Goal: Browse casually

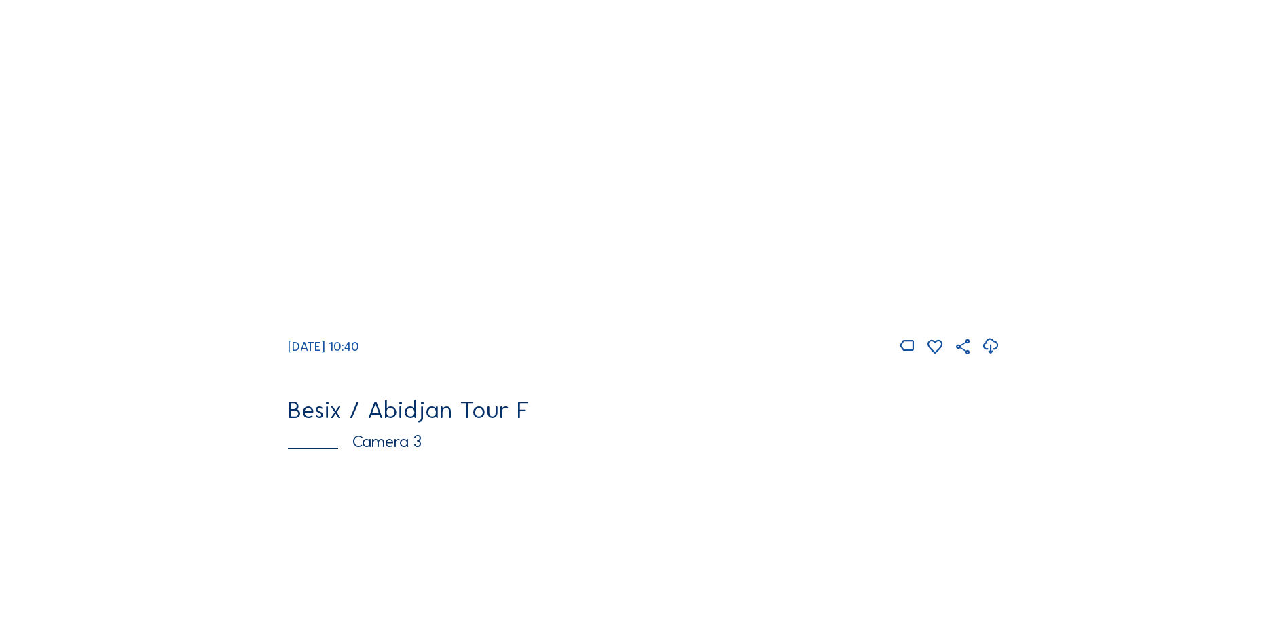
scroll to position [807, 0]
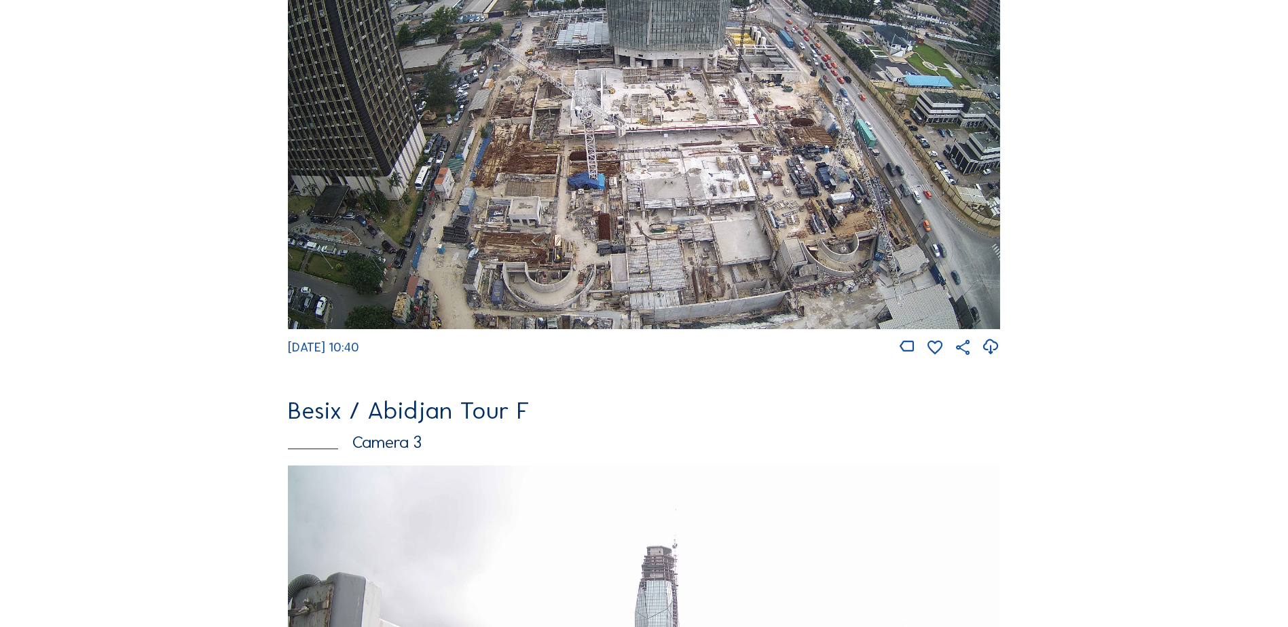
click at [617, 215] on img at bounding box center [644, 129] width 712 height 401
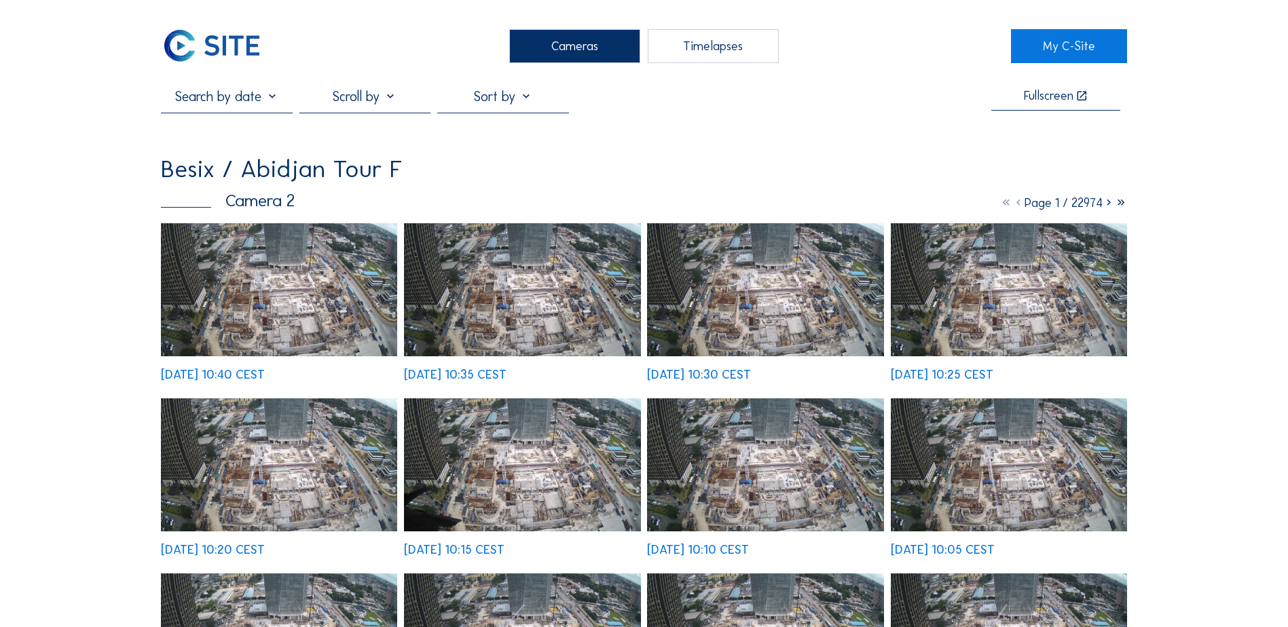
click at [317, 306] on img at bounding box center [279, 289] width 236 height 133
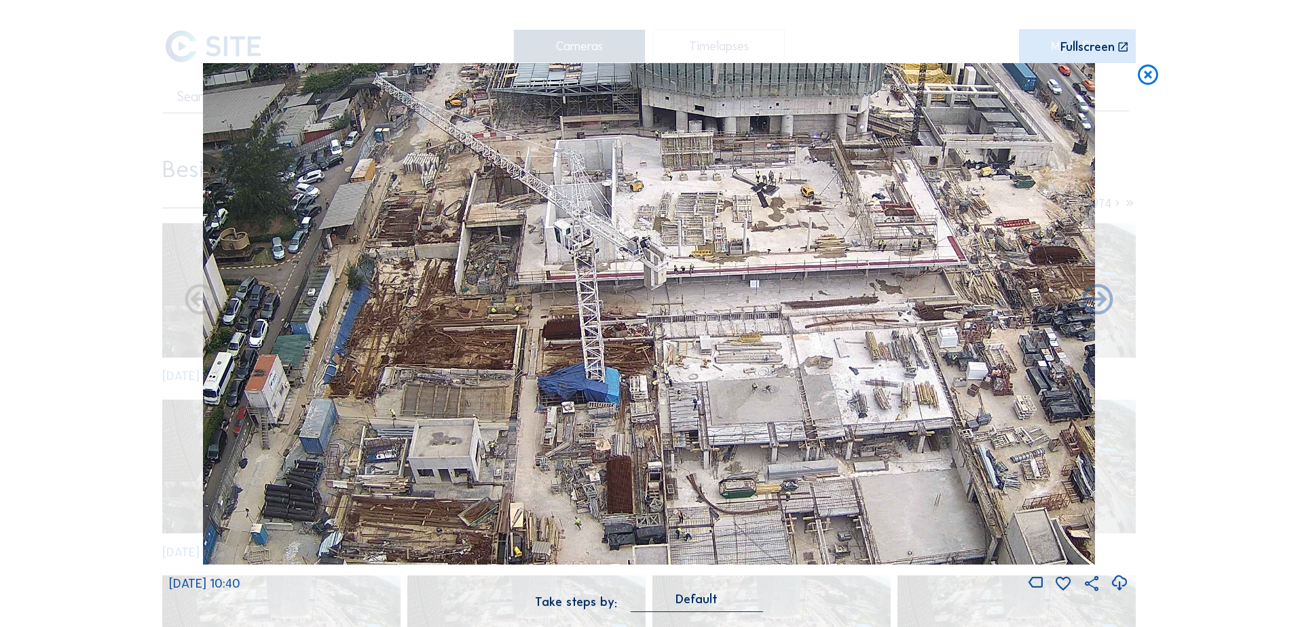
drag, startPoint x: 595, startPoint y: 391, endPoint x: 522, endPoint y: 297, distance: 118.6
click at [522, 297] on img at bounding box center [649, 314] width 892 height 502
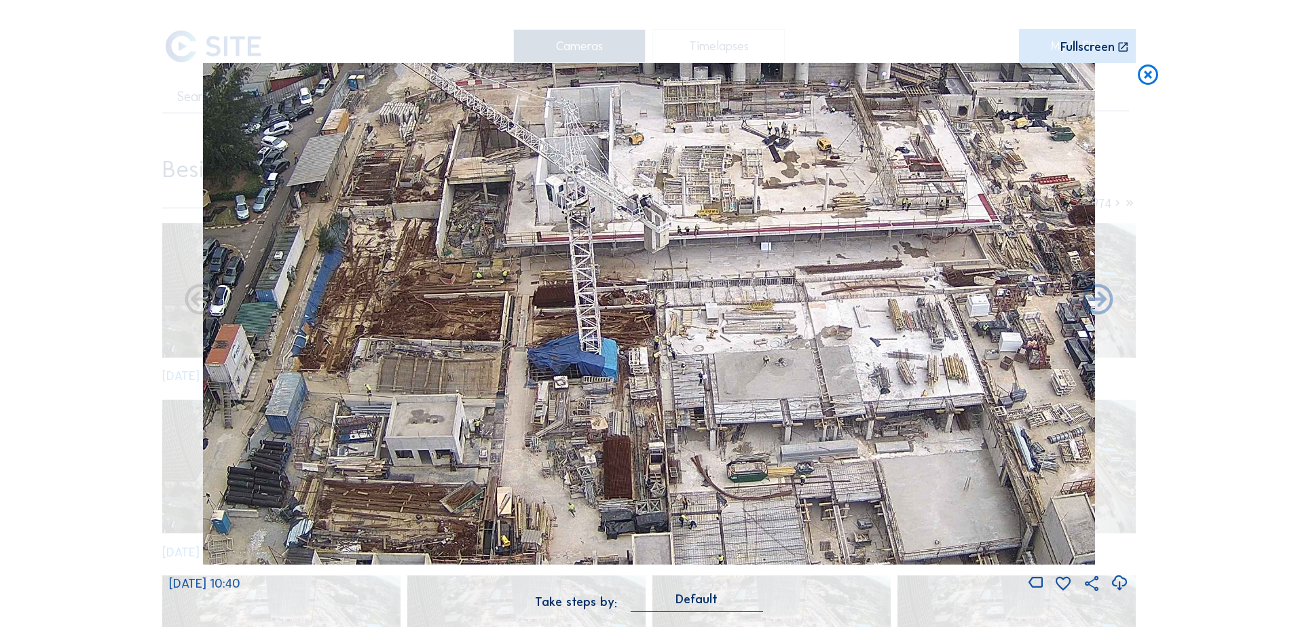
drag, startPoint x: 495, startPoint y: 367, endPoint x: 481, endPoint y: 325, distance: 44.9
click at [481, 325] on img at bounding box center [649, 314] width 892 height 502
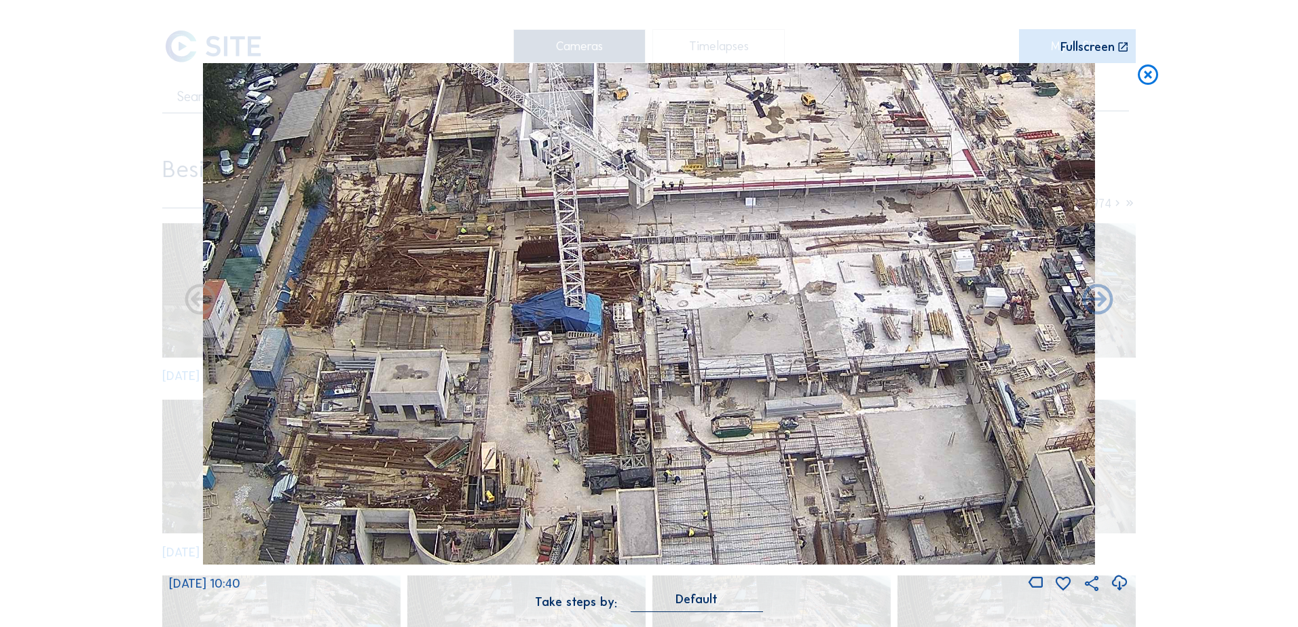
drag, startPoint x: 465, startPoint y: 306, endPoint x: 452, endPoint y: 276, distance: 33.4
click at [452, 278] on img at bounding box center [649, 314] width 892 height 502
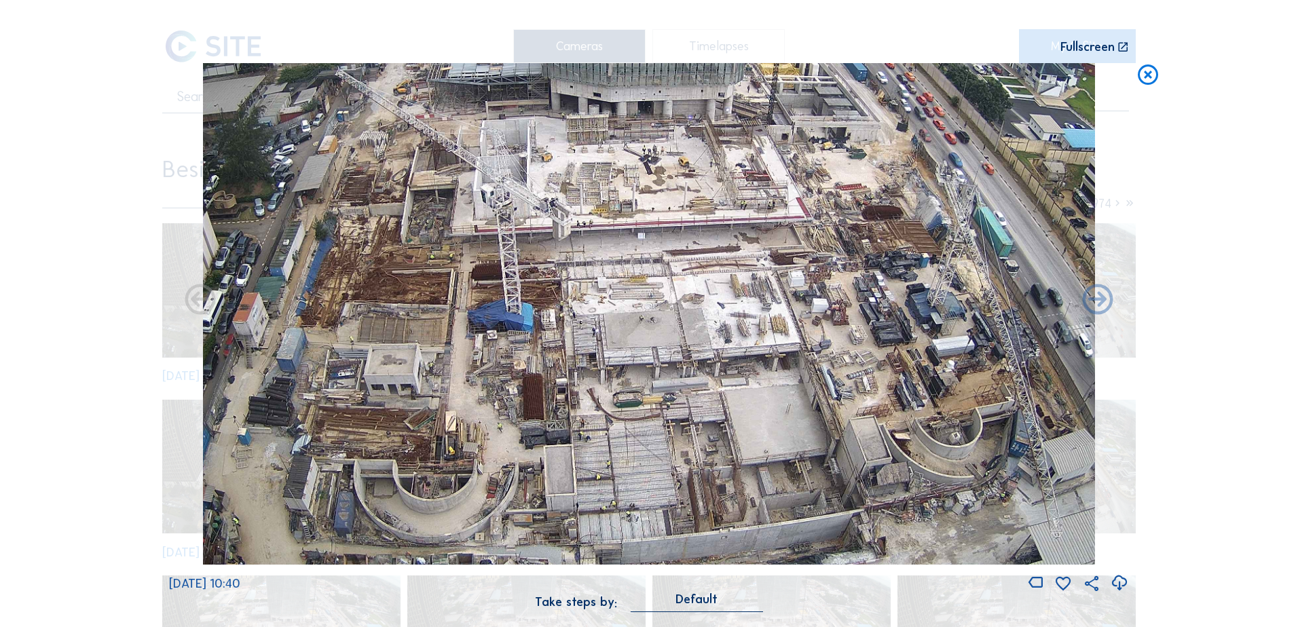
drag, startPoint x: 482, startPoint y: 293, endPoint x: 450, endPoint y: 311, distance: 36.5
click at [450, 311] on img at bounding box center [649, 314] width 892 height 502
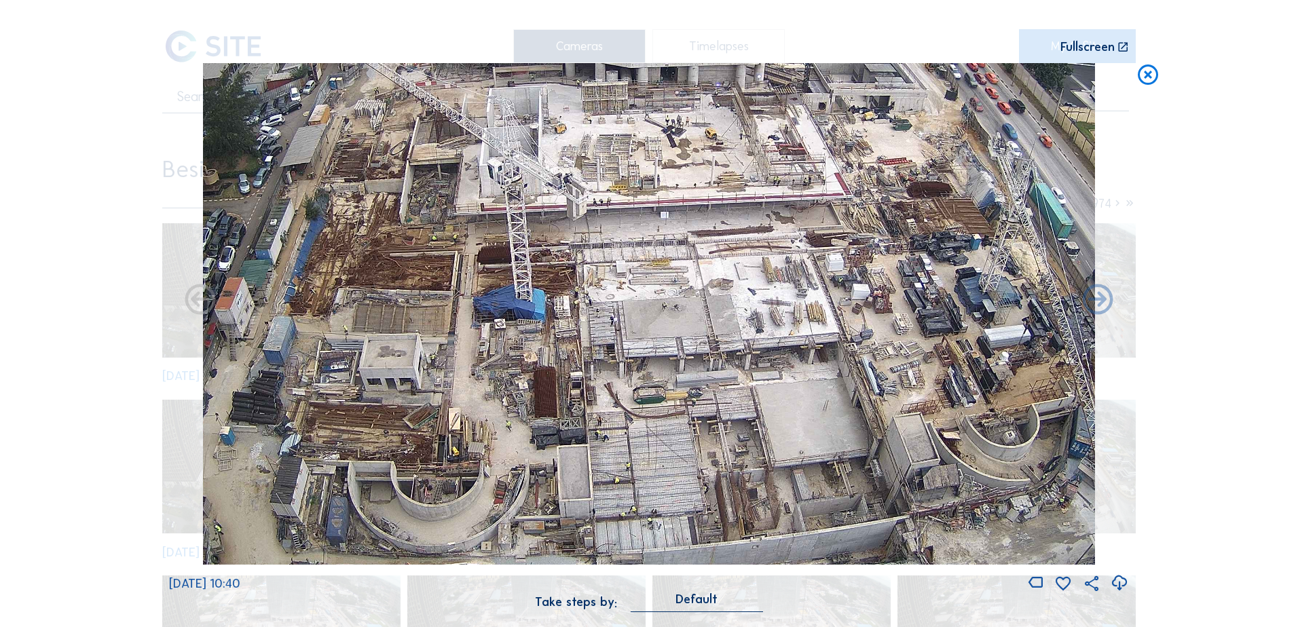
drag, startPoint x: 452, startPoint y: 309, endPoint x: 458, endPoint y: 294, distance: 15.9
click at [458, 294] on img at bounding box center [649, 314] width 892 height 502
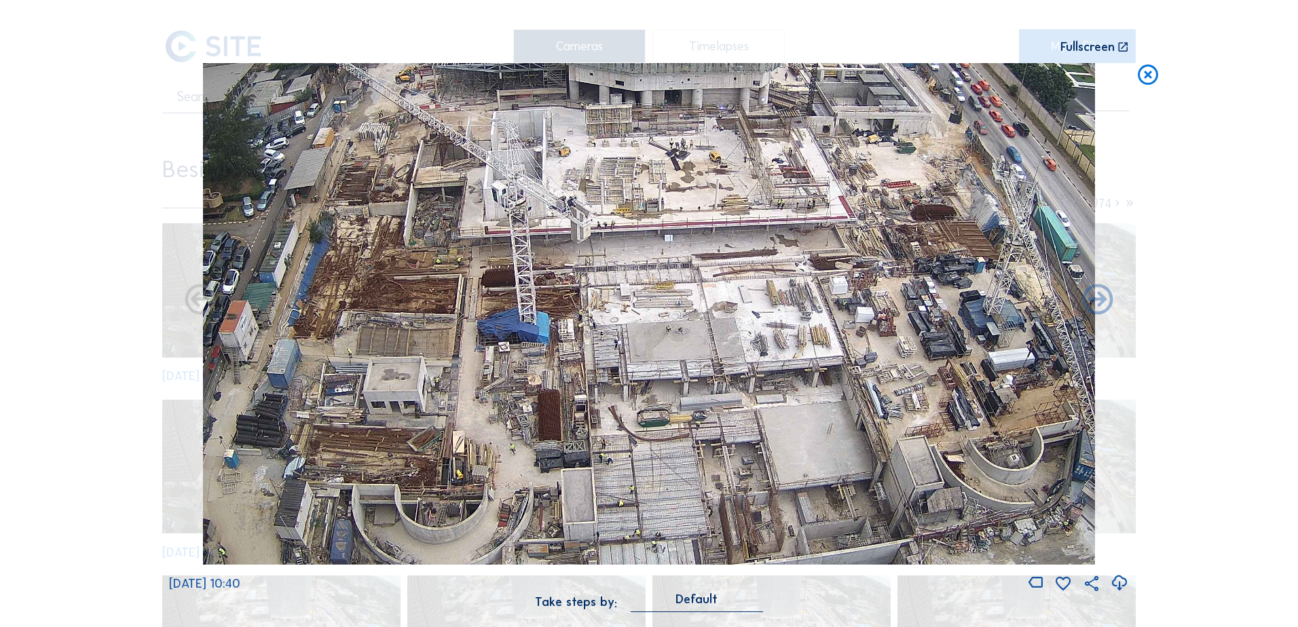
drag, startPoint x: 765, startPoint y: 162, endPoint x: 768, endPoint y: 188, distance: 26.6
click at [768, 188] on img at bounding box center [649, 314] width 892 height 502
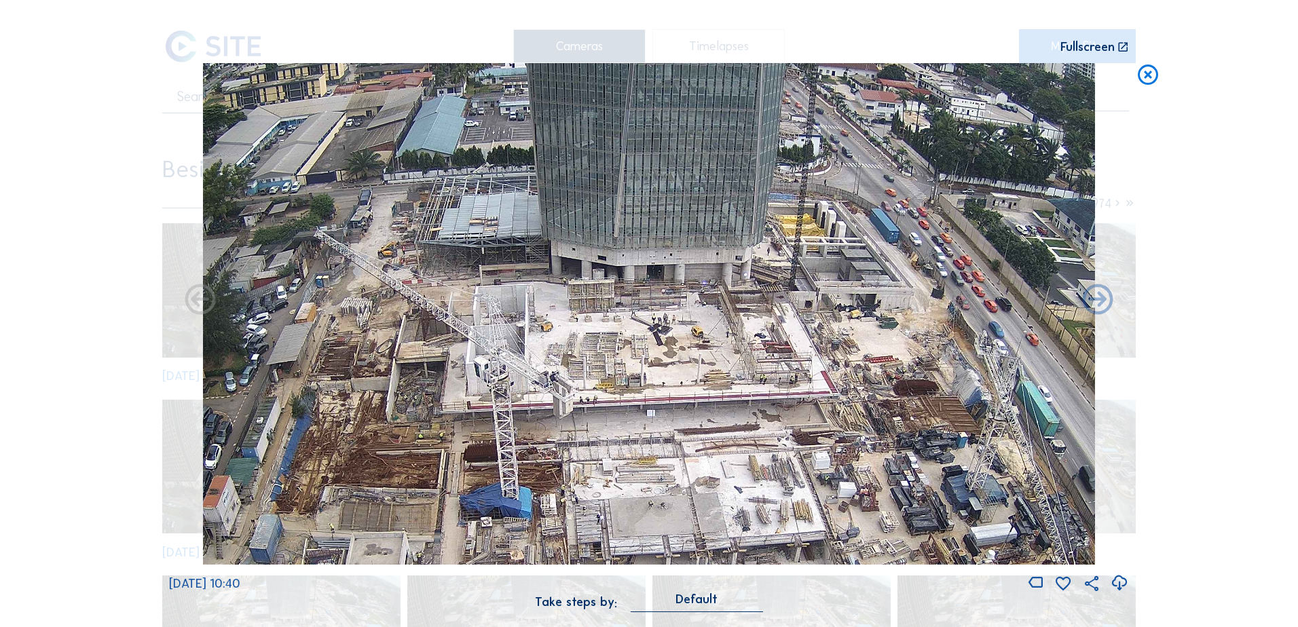
drag, startPoint x: 633, startPoint y: 169, endPoint x: 581, endPoint y: 301, distance: 142.3
click at [617, 342] on img at bounding box center [649, 314] width 892 height 502
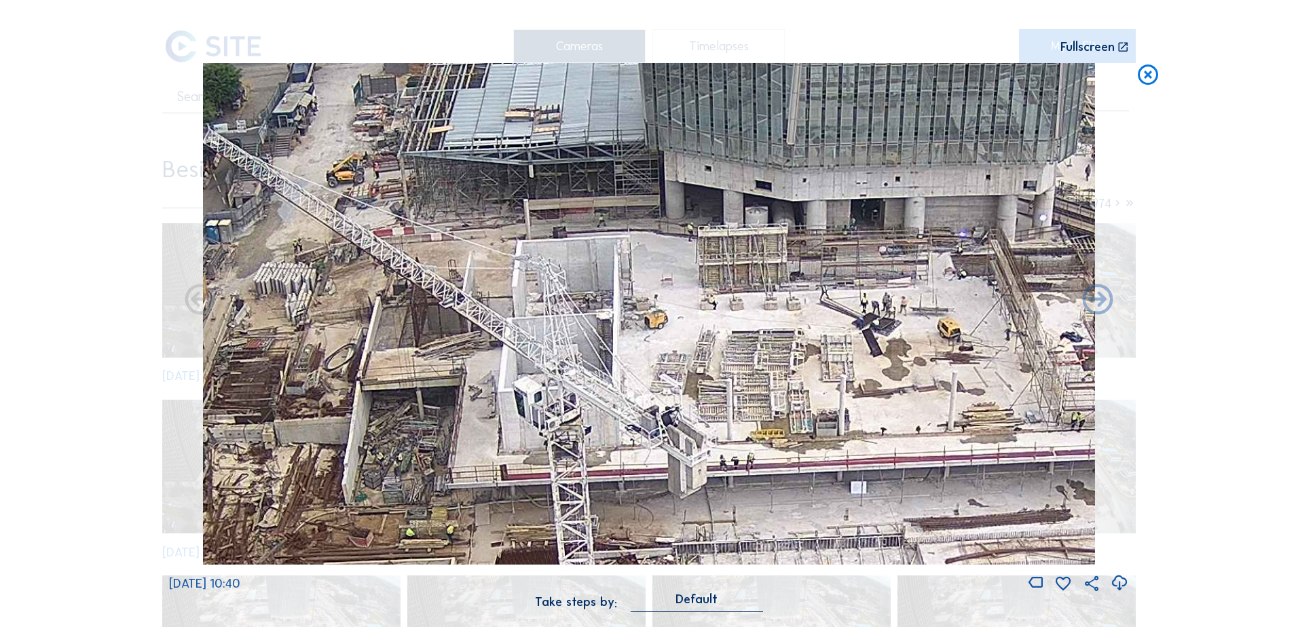
drag, startPoint x: 440, startPoint y: 348, endPoint x: 440, endPoint y: 323, distance: 24.4
click at [440, 323] on img at bounding box center [649, 314] width 892 height 502
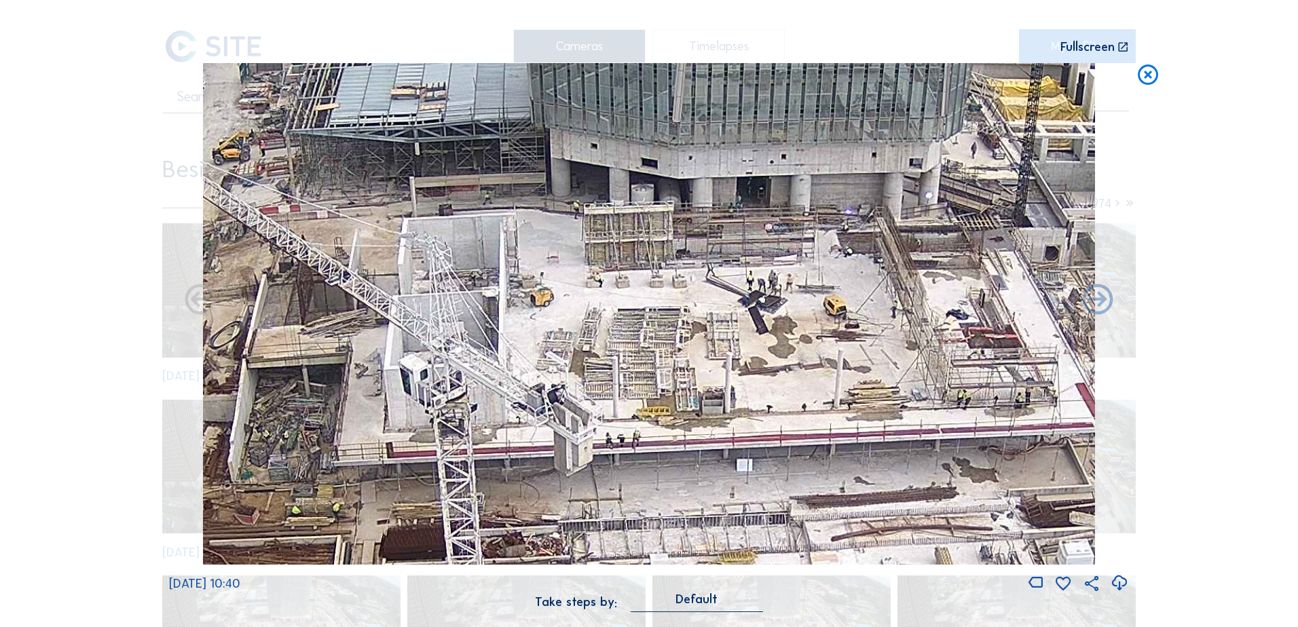
drag, startPoint x: 632, startPoint y: 370, endPoint x: 528, endPoint y: 372, distance: 103.9
click at [528, 372] on img at bounding box center [649, 314] width 892 height 502
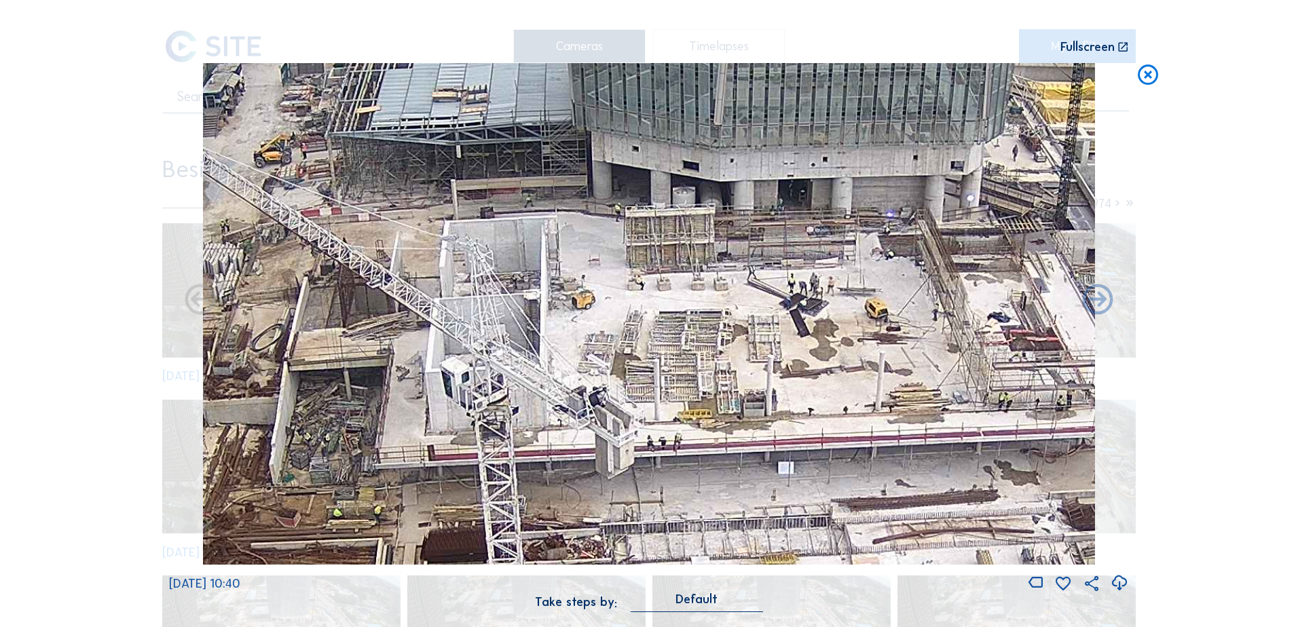
drag, startPoint x: 473, startPoint y: 341, endPoint x: 515, endPoint y: 344, distance: 41.5
click at [515, 344] on img at bounding box center [649, 314] width 892 height 502
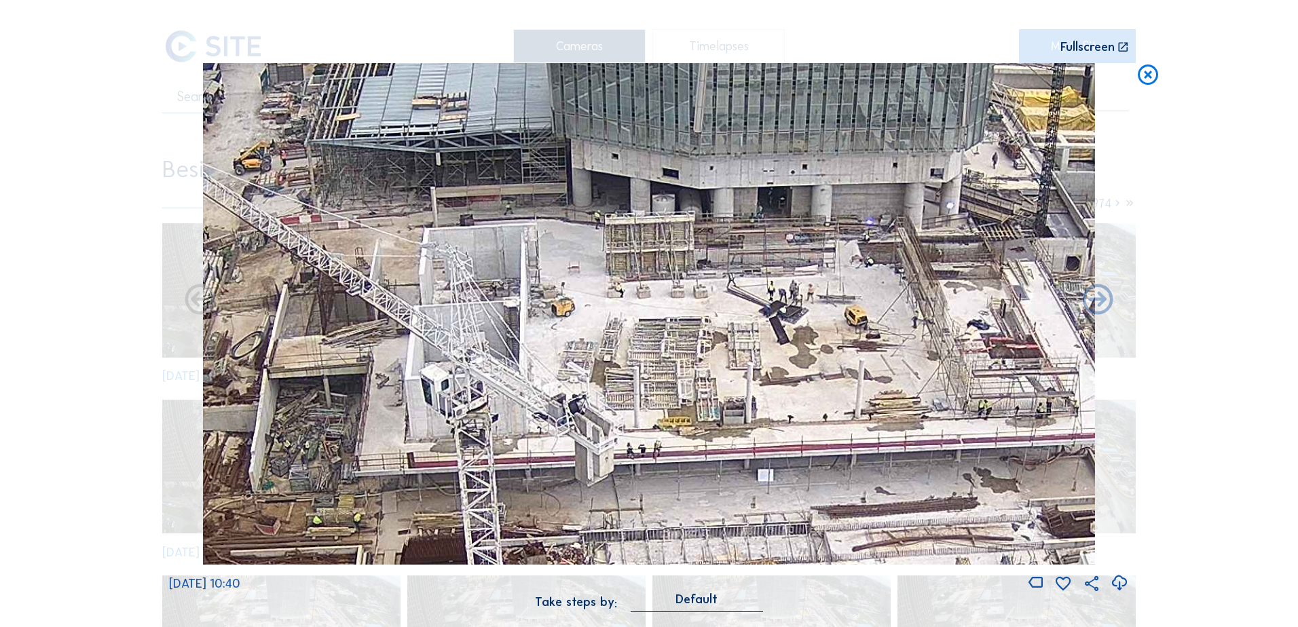
drag, startPoint x: 568, startPoint y: 326, endPoint x: 546, endPoint y: 335, distance: 24.3
click at [547, 335] on img at bounding box center [649, 314] width 892 height 502
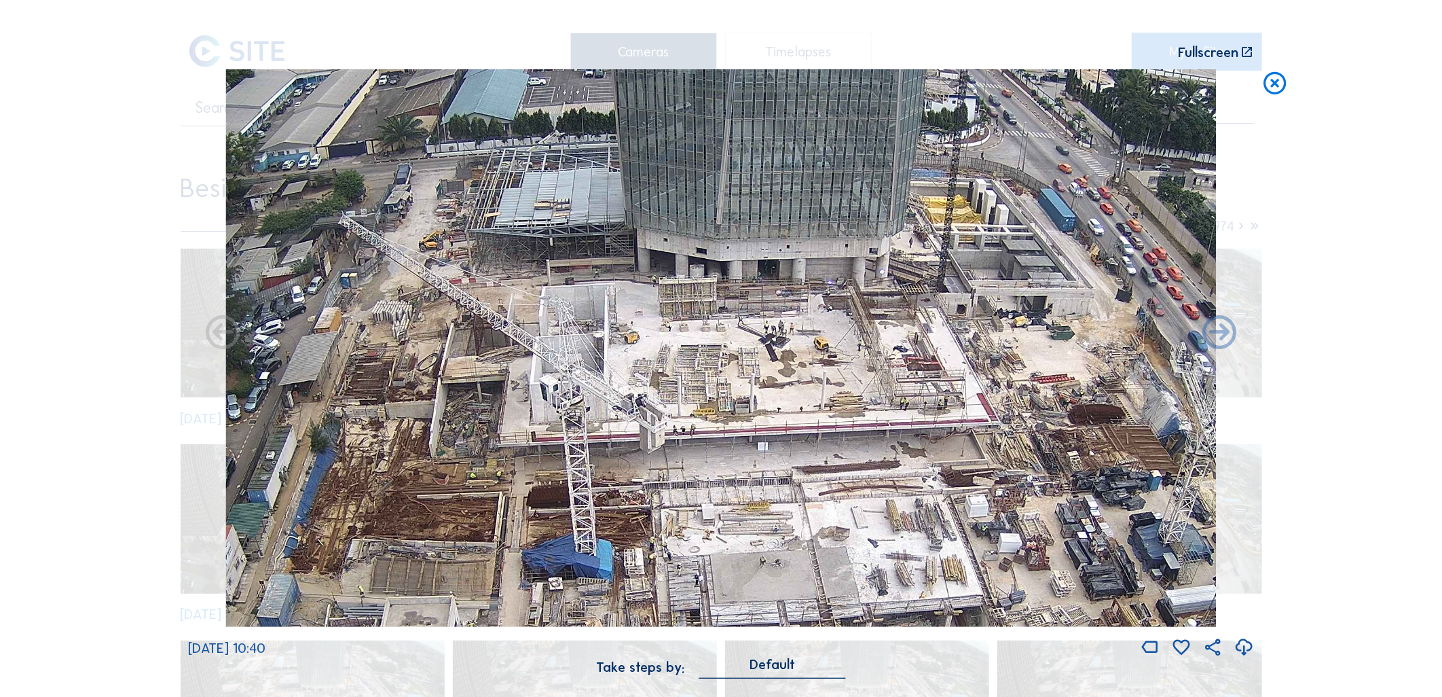
drag, startPoint x: 699, startPoint y: 344, endPoint x: 693, endPoint y: 353, distance: 11.3
click at [694, 353] on img at bounding box center [720, 347] width 991 height 557
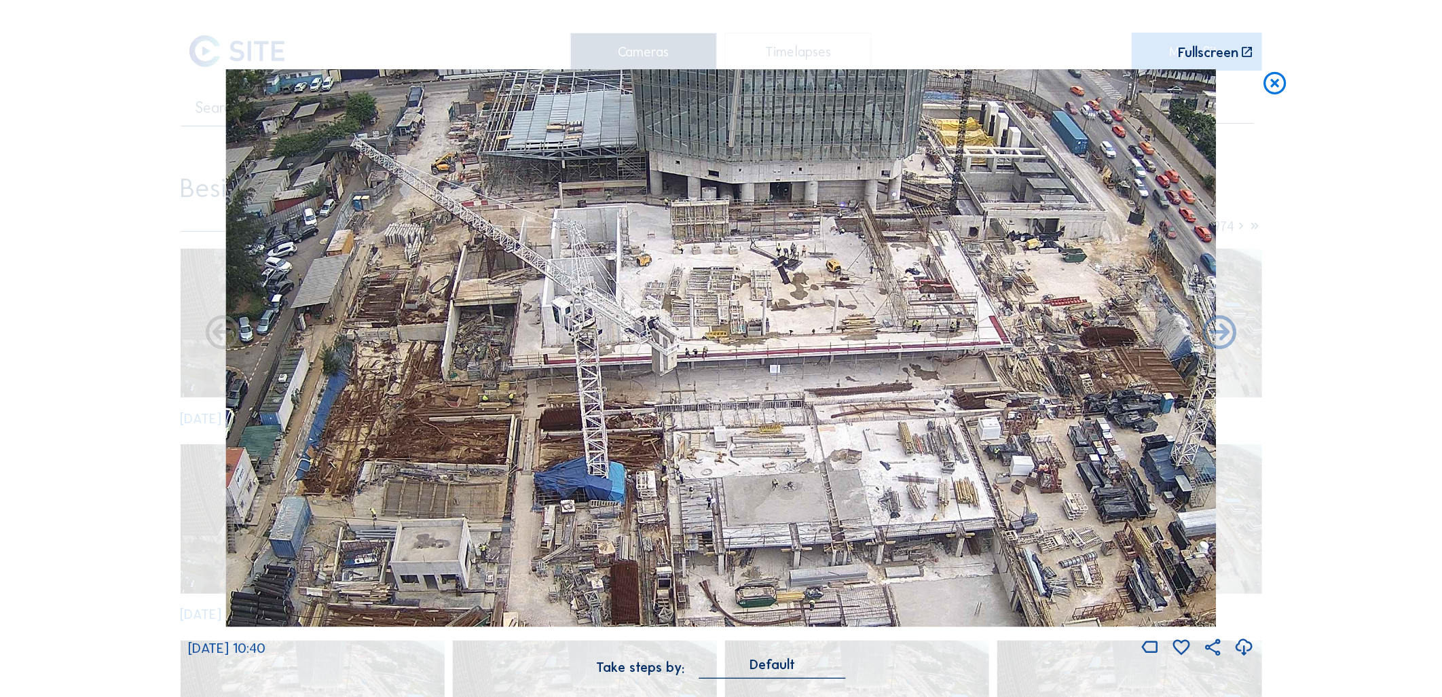
drag, startPoint x: 580, startPoint y: 472, endPoint x: 608, endPoint y: 272, distance: 201.6
click at [608, 274] on img at bounding box center [720, 347] width 991 height 557
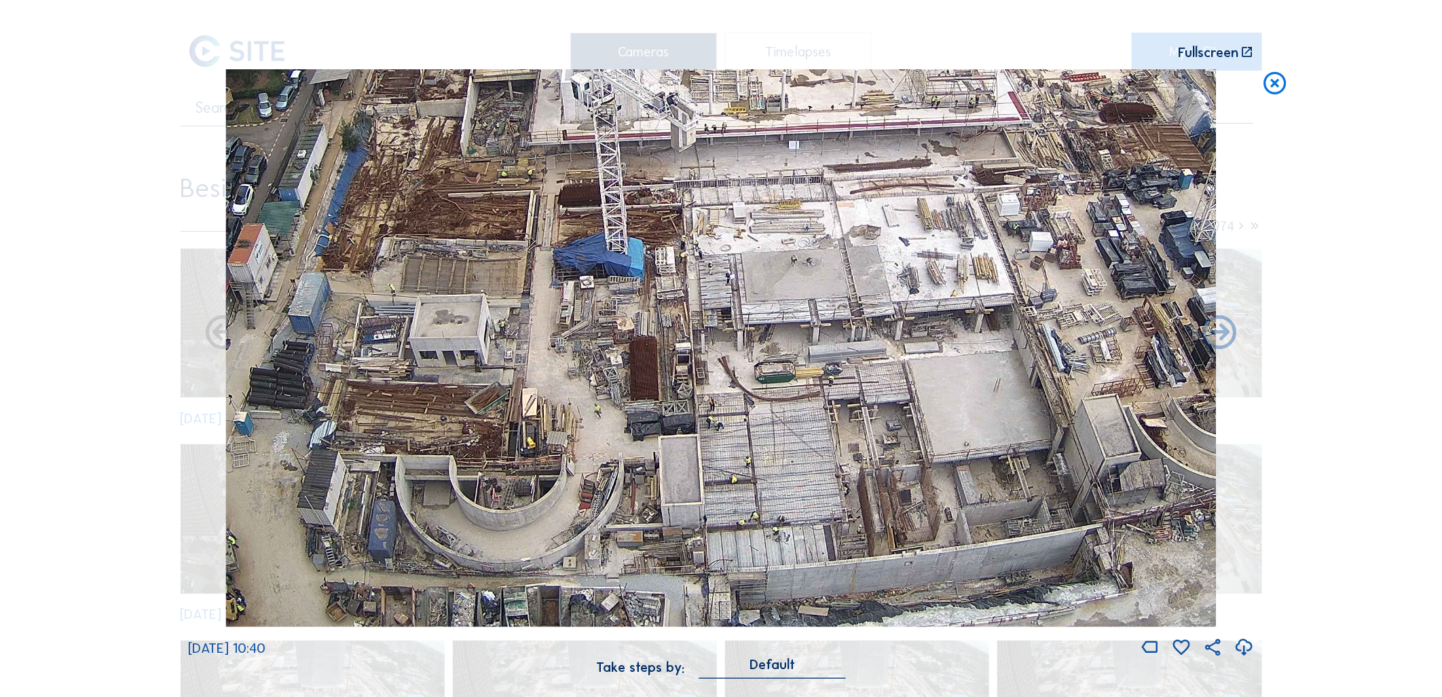
drag, startPoint x: 629, startPoint y: 473, endPoint x: 637, endPoint y: 336, distance: 137.4
click at [637, 320] on img at bounding box center [720, 347] width 991 height 557
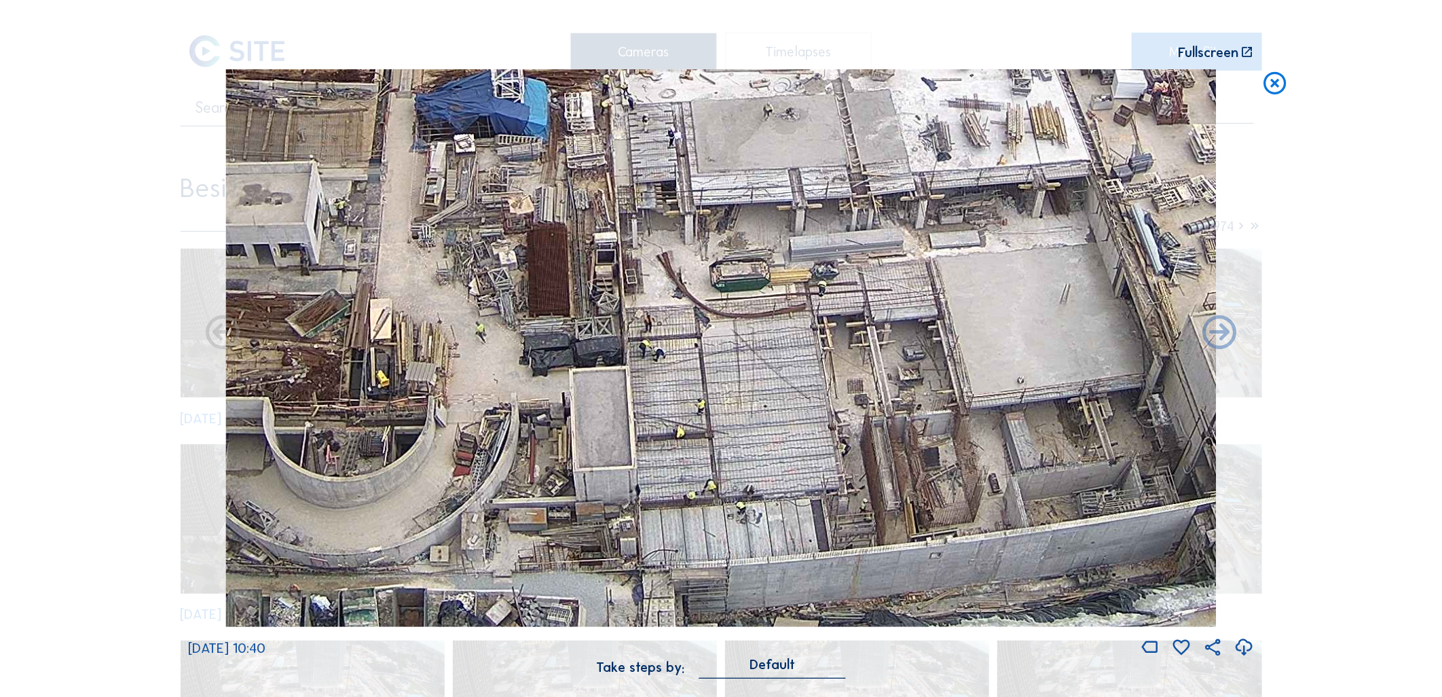
drag, startPoint x: 869, startPoint y: 534, endPoint x: 756, endPoint y: 532, distance: 113.4
click at [756, 532] on img at bounding box center [720, 347] width 991 height 557
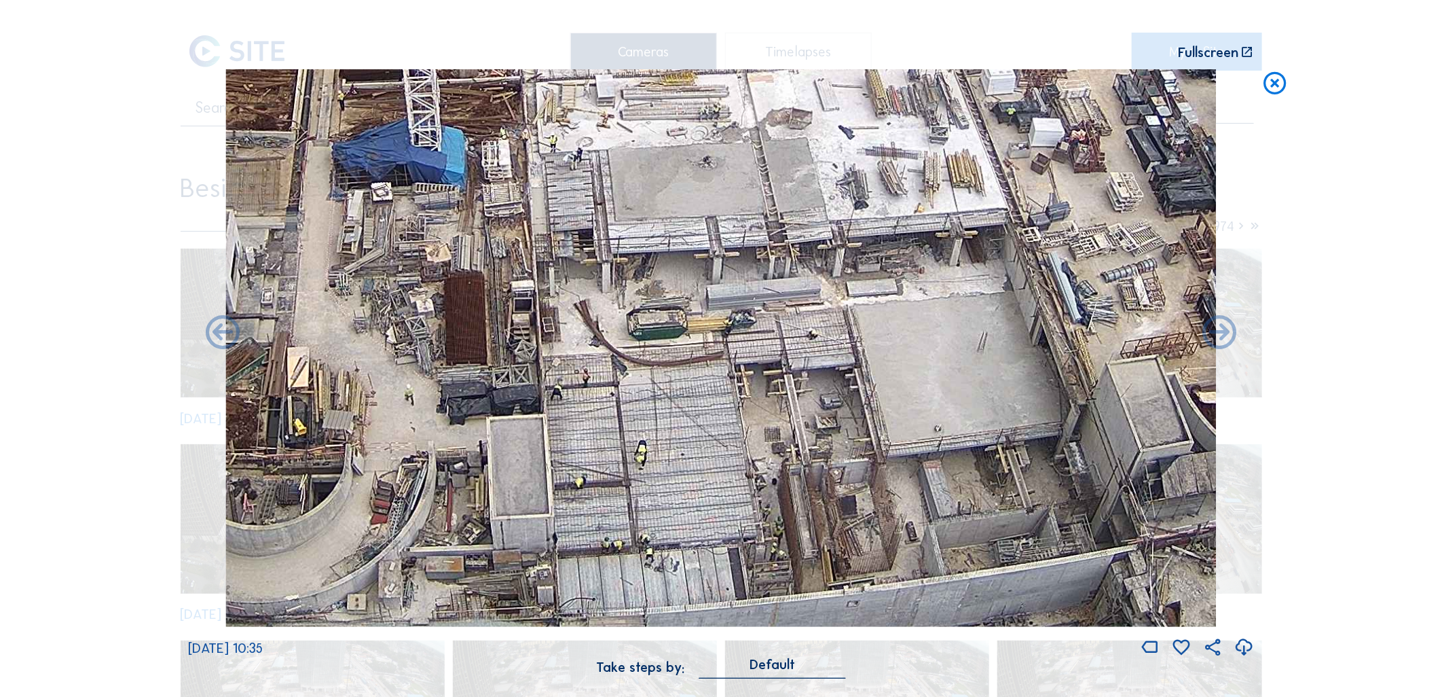
drag, startPoint x: 681, startPoint y: 386, endPoint x: 712, endPoint y: 437, distance: 59.4
click at [712, 437] on img at bounding box center [720, 347] width 991 height 557
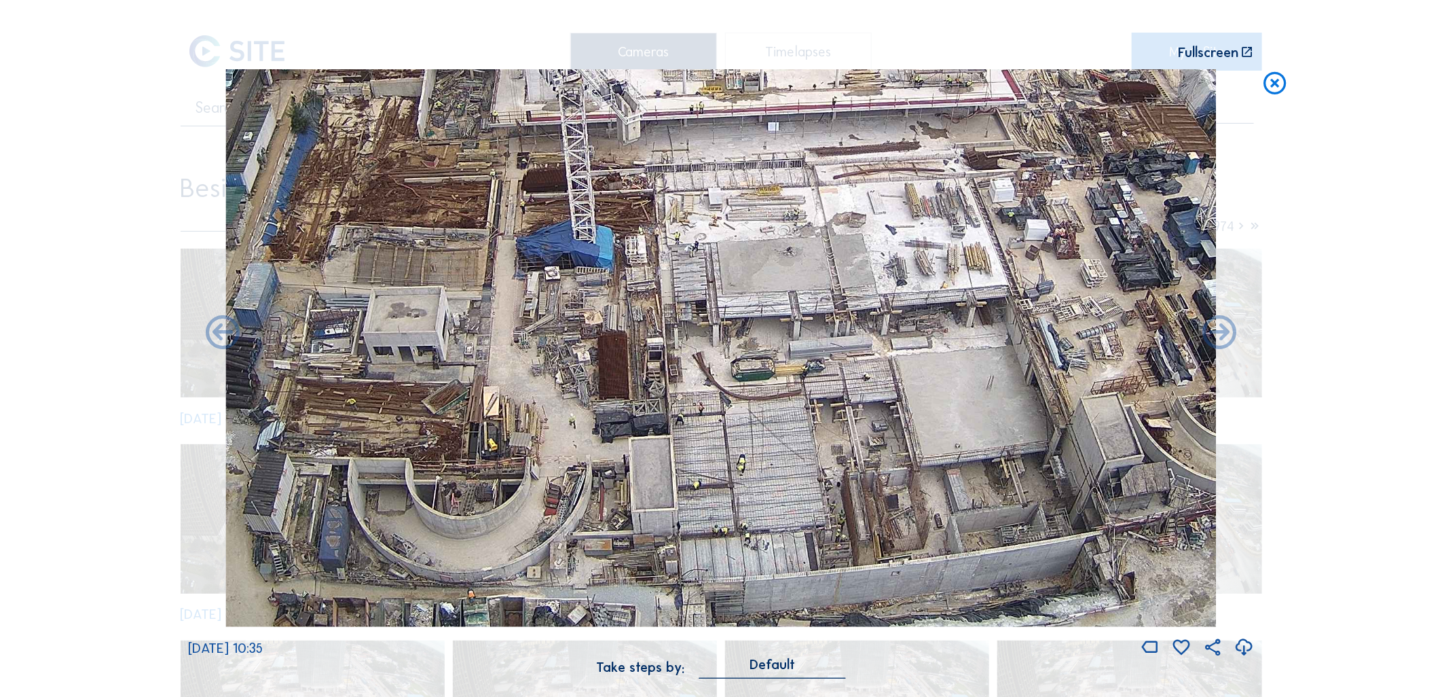
drag, startPoint x: 636, startPoint y: 344, endPoint x: 715, endPoint y: 358, distance: 80.7
click at [715, 358] on img at bounding box center [720, 347] width 991 height 557
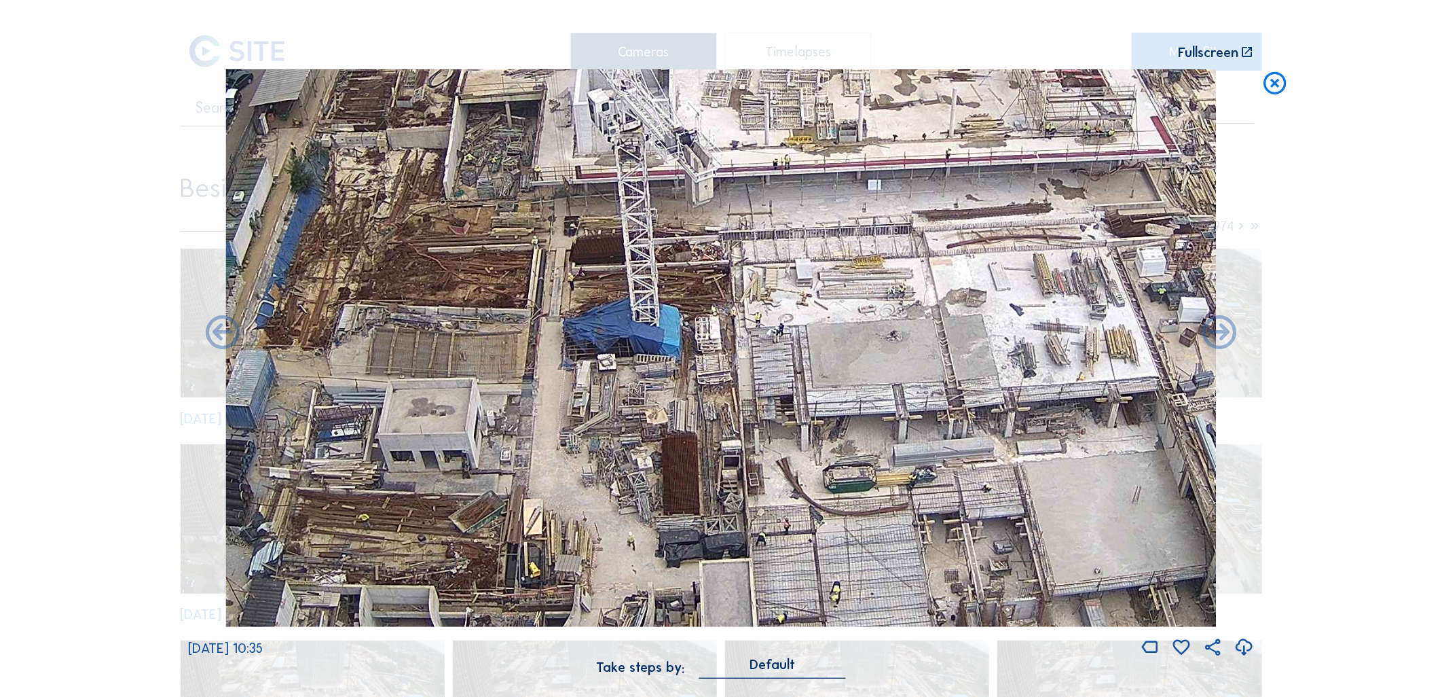
drag, startPoint x: 657, startPoint y: 382, endPoint x: 761, endPoint y: 485, distance: 147.4
click at [784, 538] on img at bounding box center [720, 347] width 991 height 557
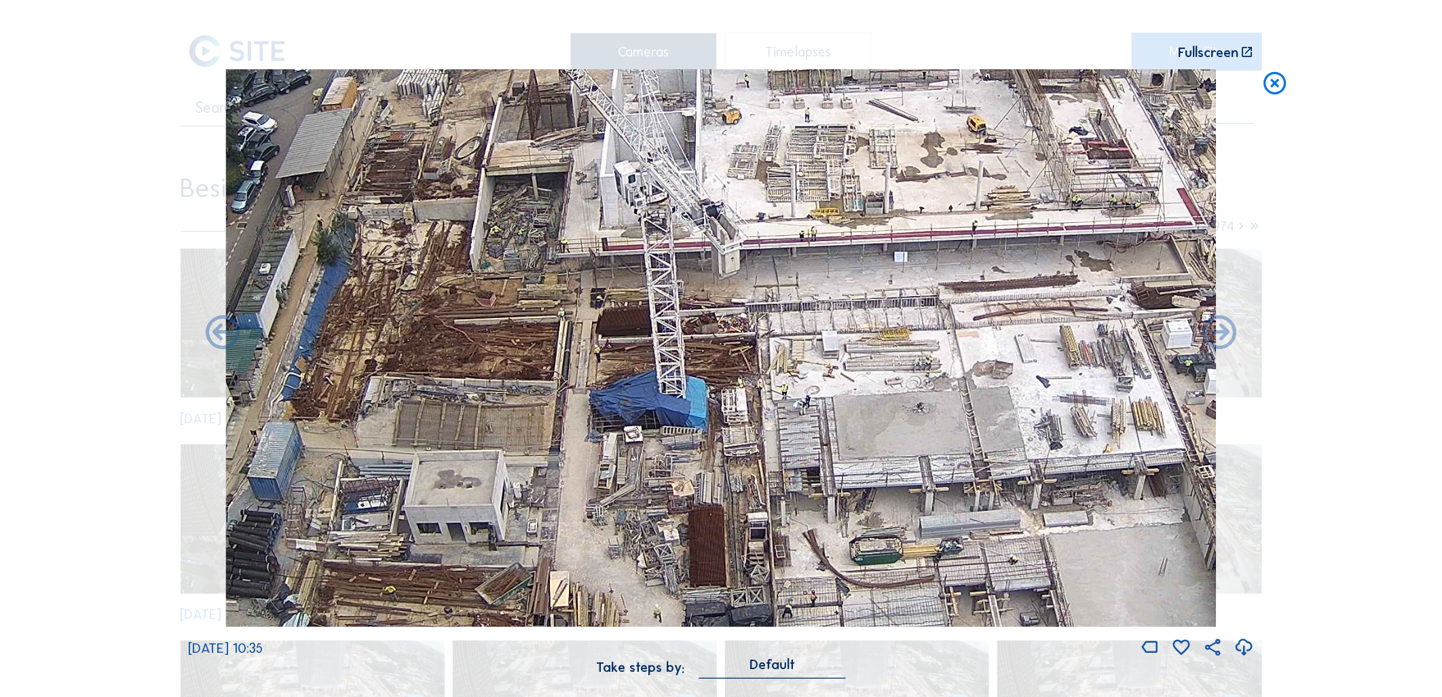
drag, startPoint x: 748, startPoint y: 449, endPoint x: 752, endPoint y: 489, distance: 40.3
click at [762, 511] on img at bounding box center [720, 347] width 991 height 557
